Goal: Find specific page/section: Find specific page/section

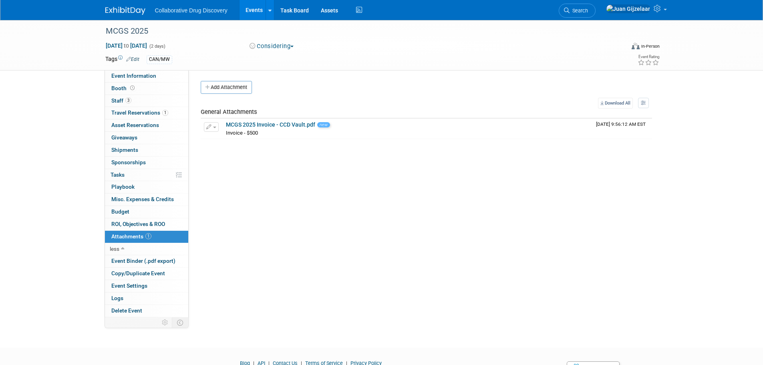
click at [120, 13] on img at bounding box center [125, 11] width 40 height 8
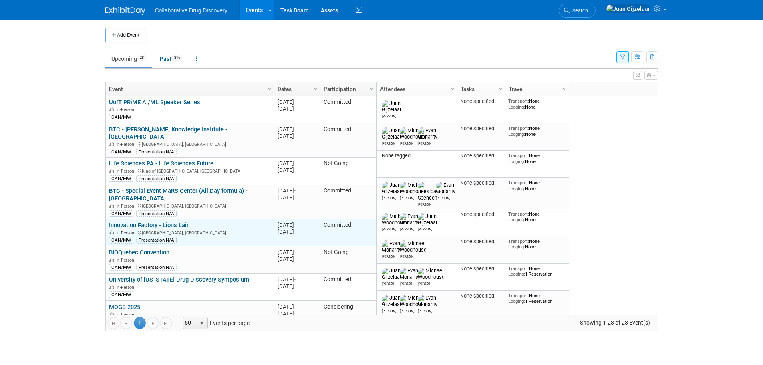
click at [183, 222] on link "Innovation Factory - Lions Lair" at bounding box center [149, 225] width 80 height 7
